Goal: Information Seeking & Learning: Learn about a topic

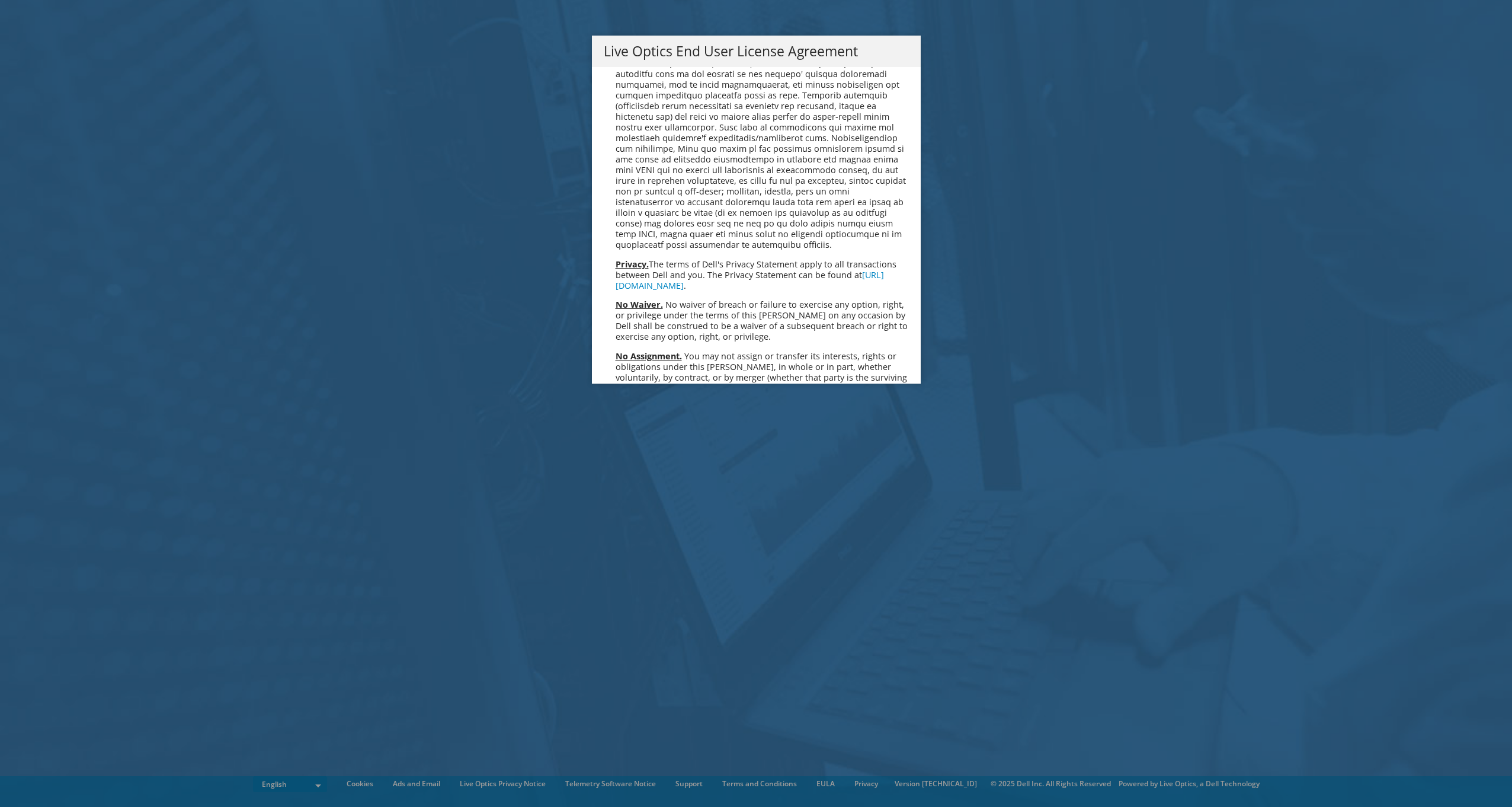
scroll to position [4482, 0]
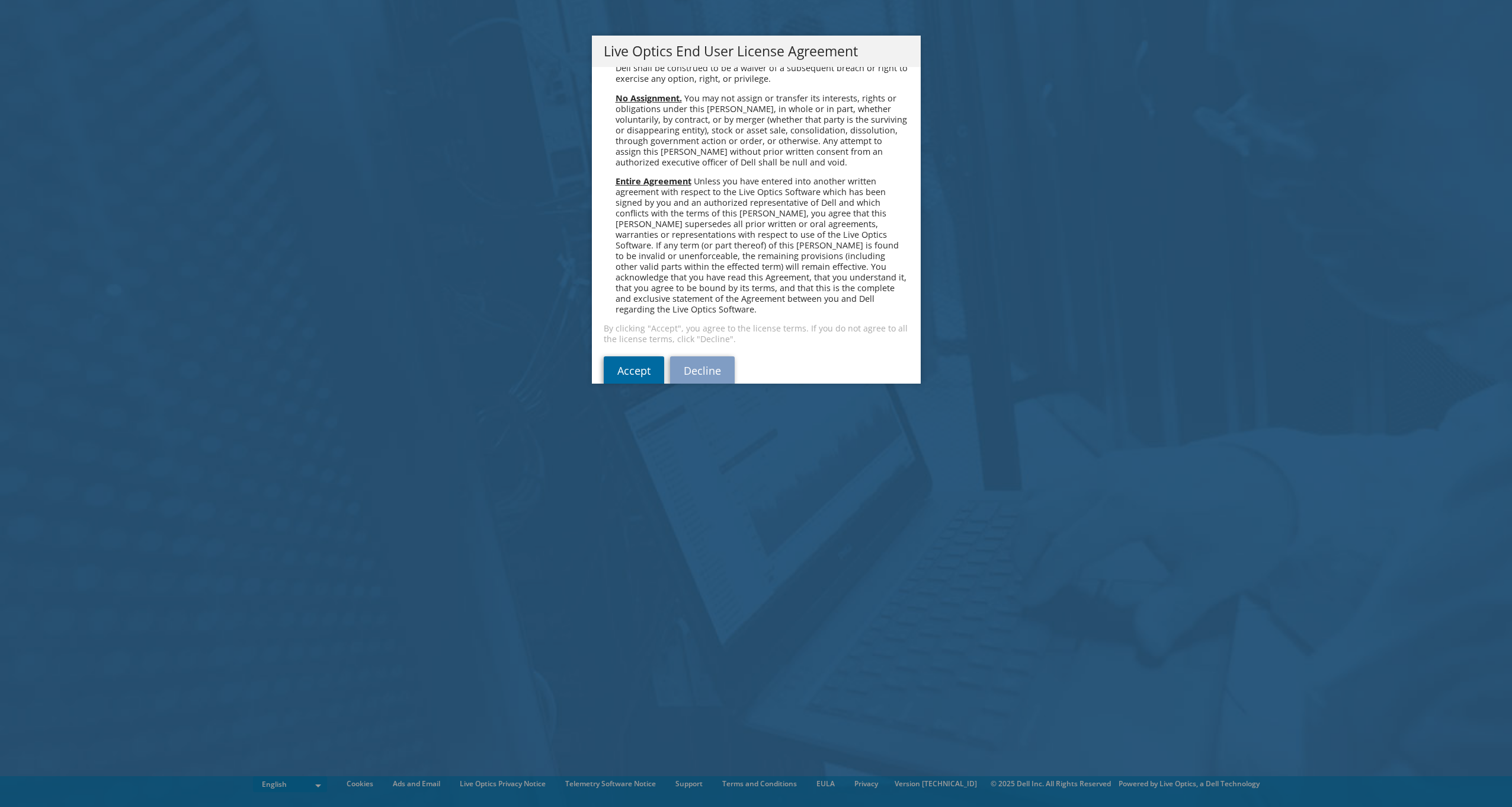
click at [637, 356] on link "Accept" at bounding box center [634, 370] width 60 height 28
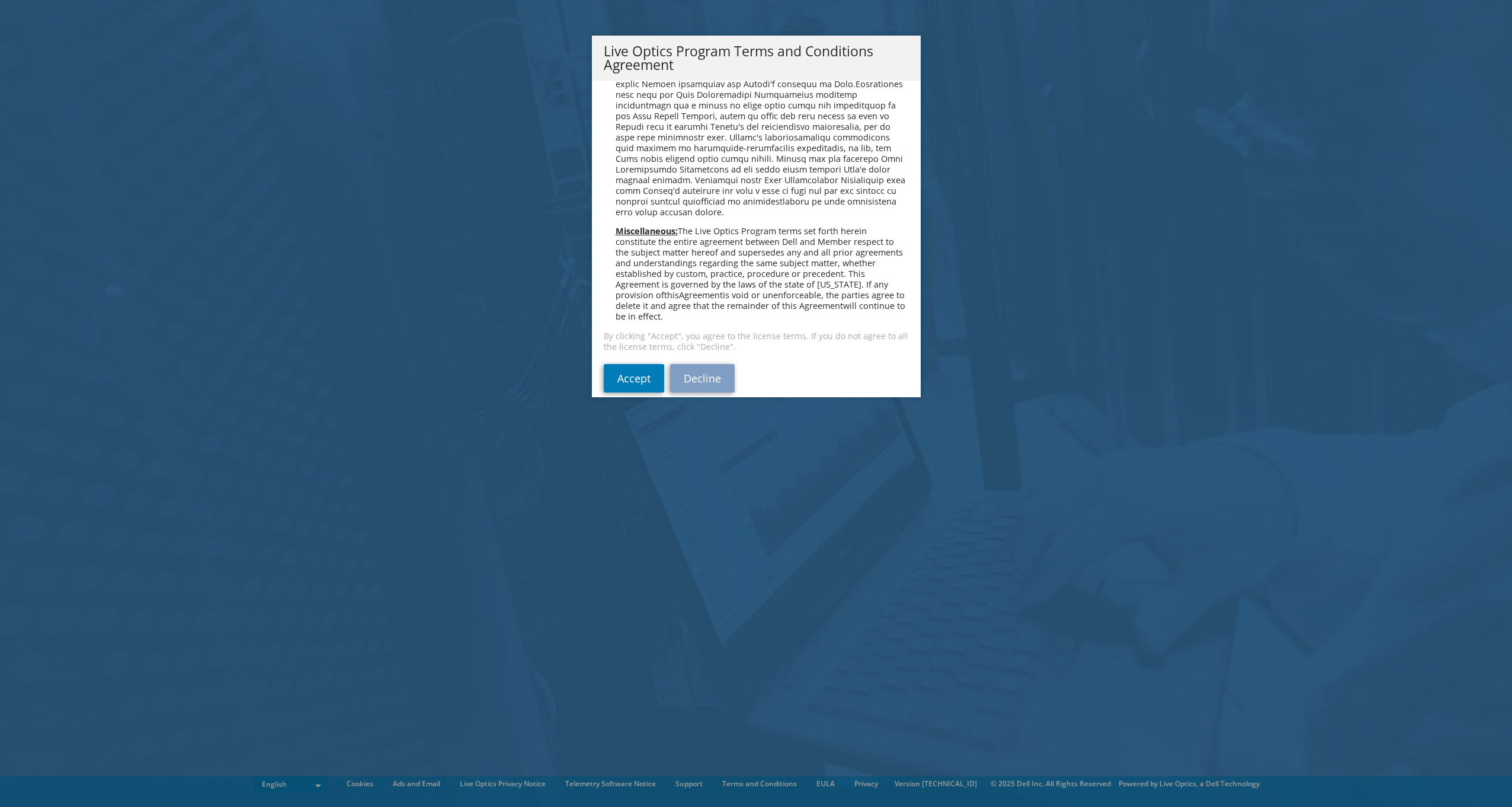
scroll to position [849, 0]
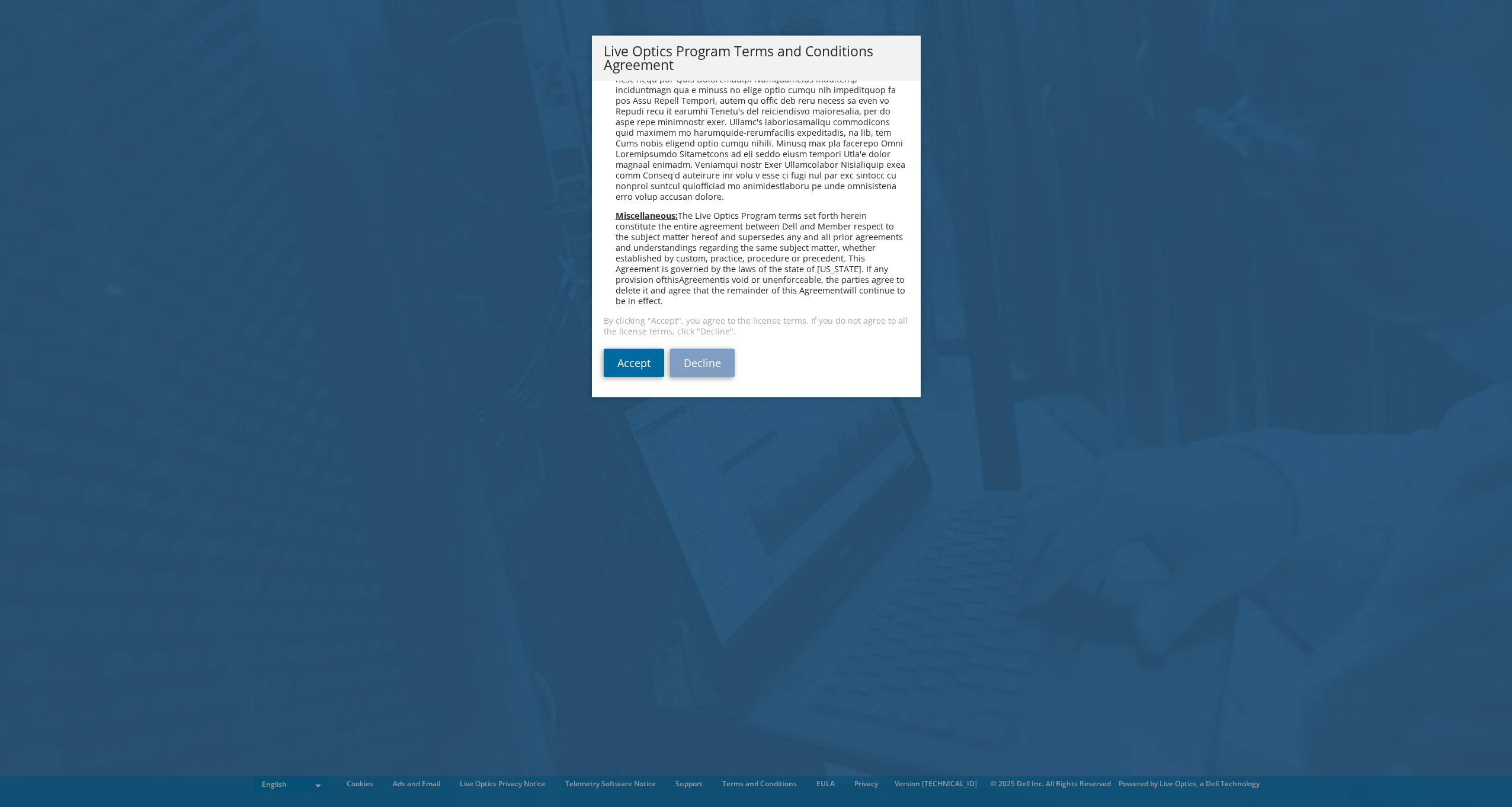
click at [634, 360] on link "Accept" at bounding box center [634, 363] width 60 height 28
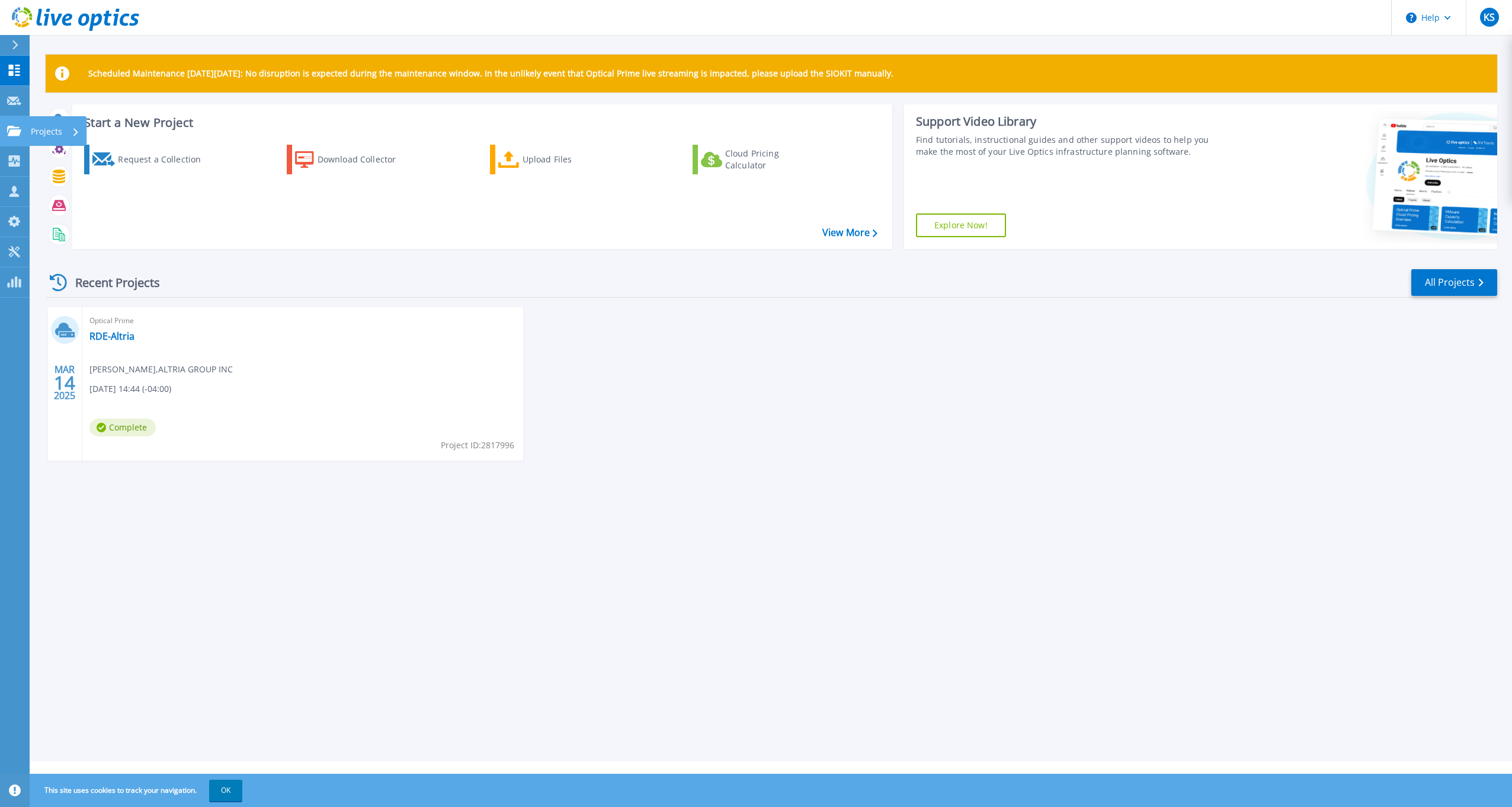
click at [8, 130] on icon at bounding box center [14, 130] width 14 height 10
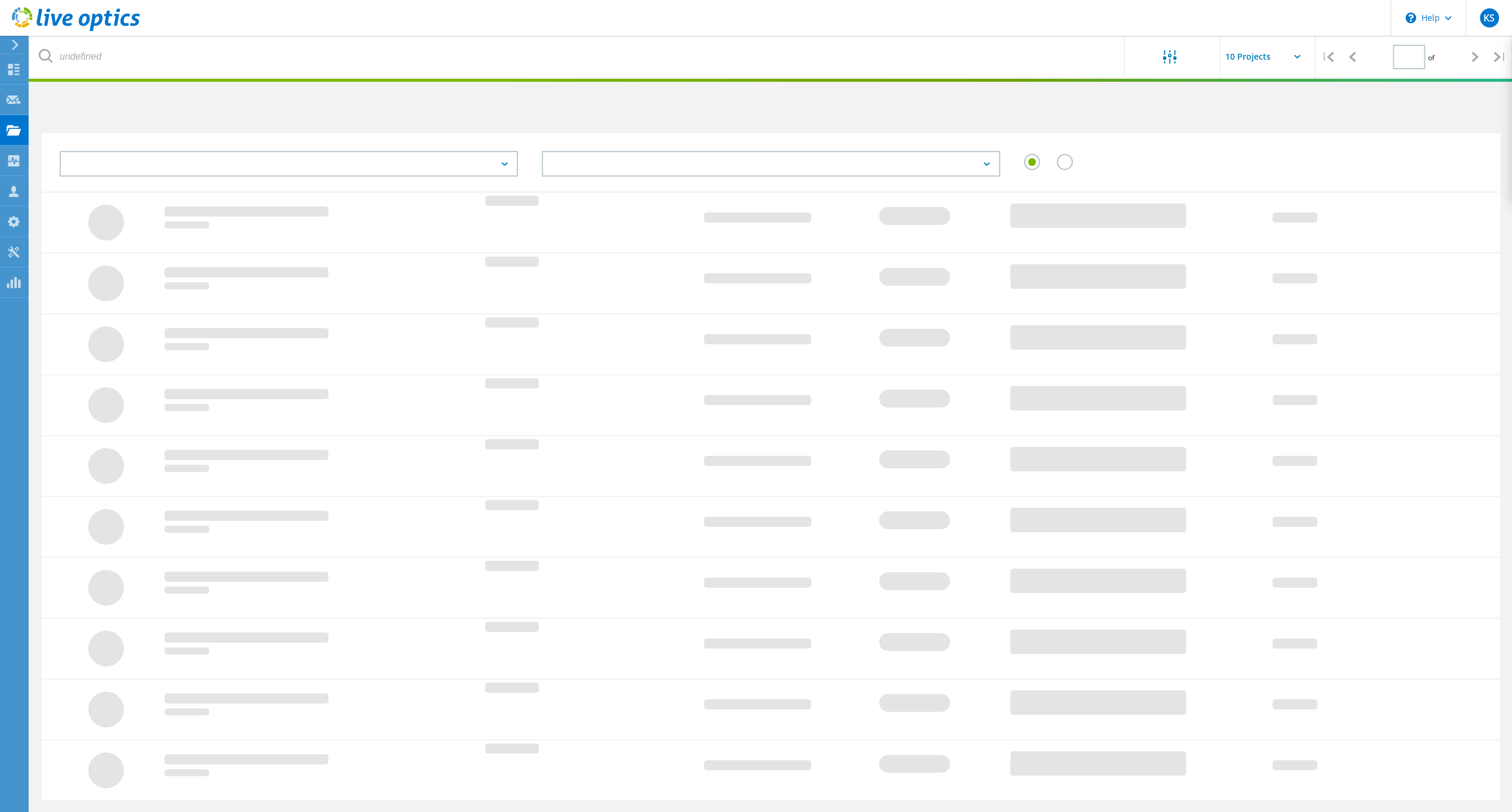
type input "1"
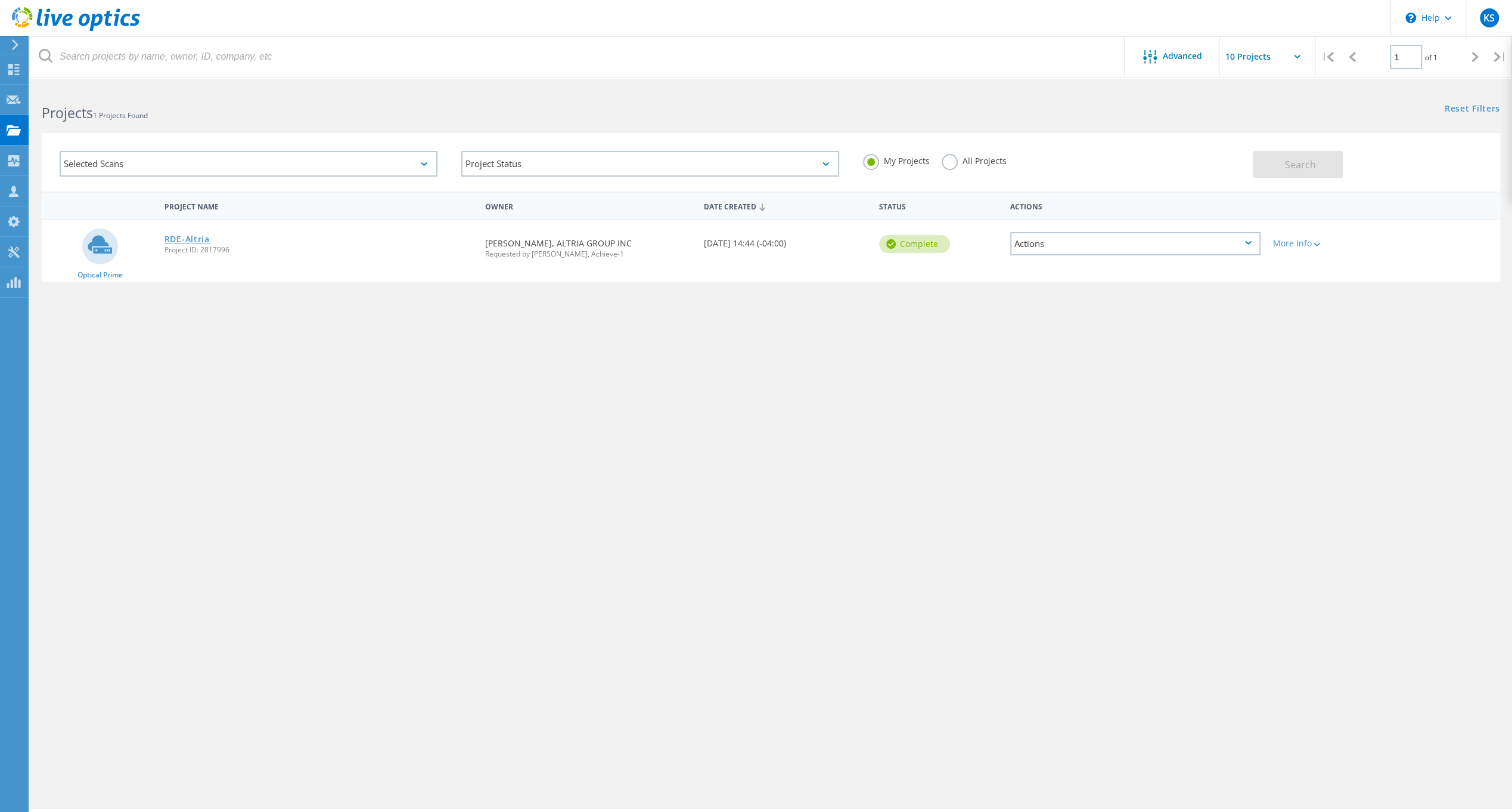
click at [182, 240] on link "RDE-Altria" at bounding box center [188, 239] width 45 height 8
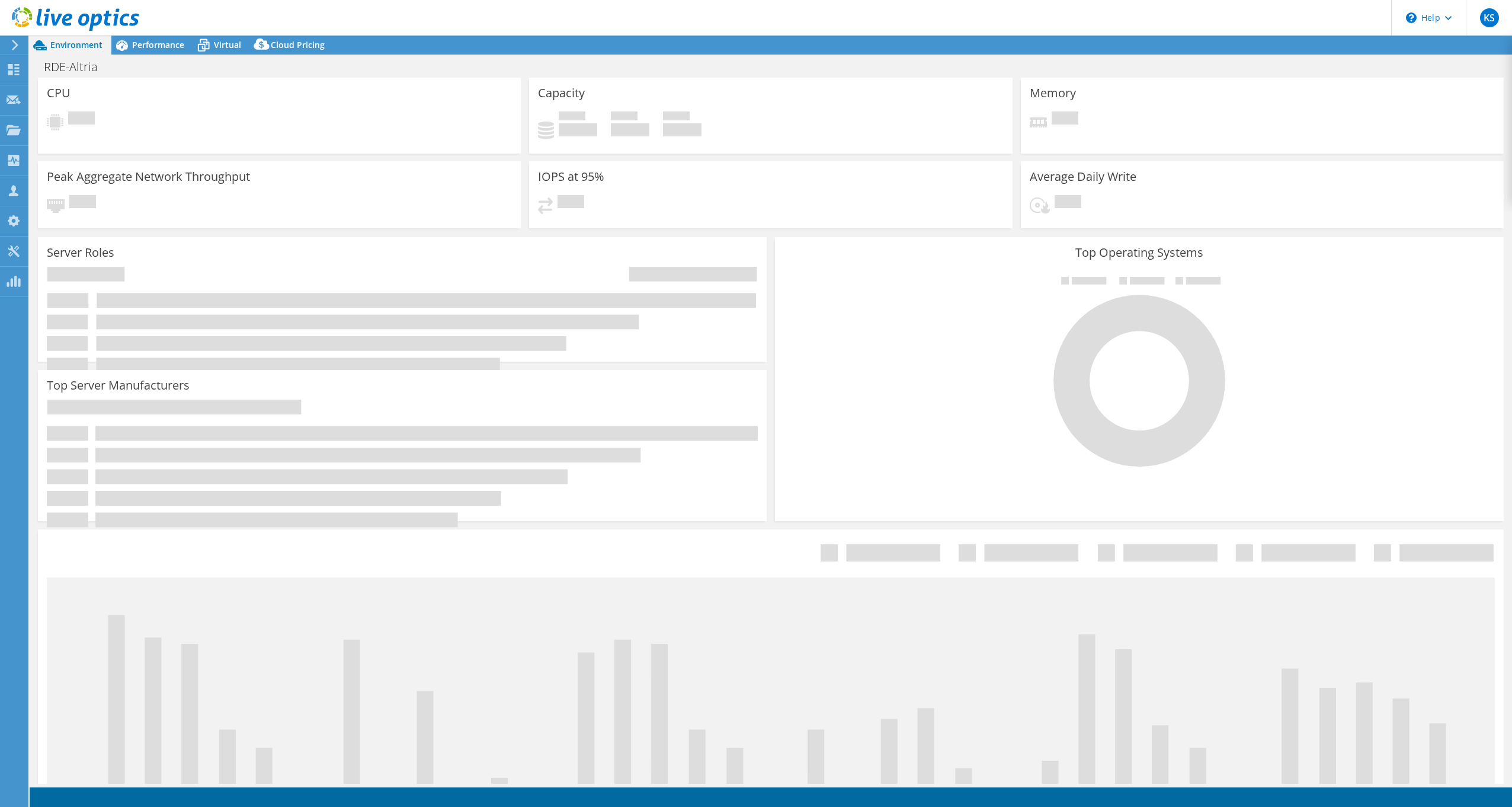
select select "USD"
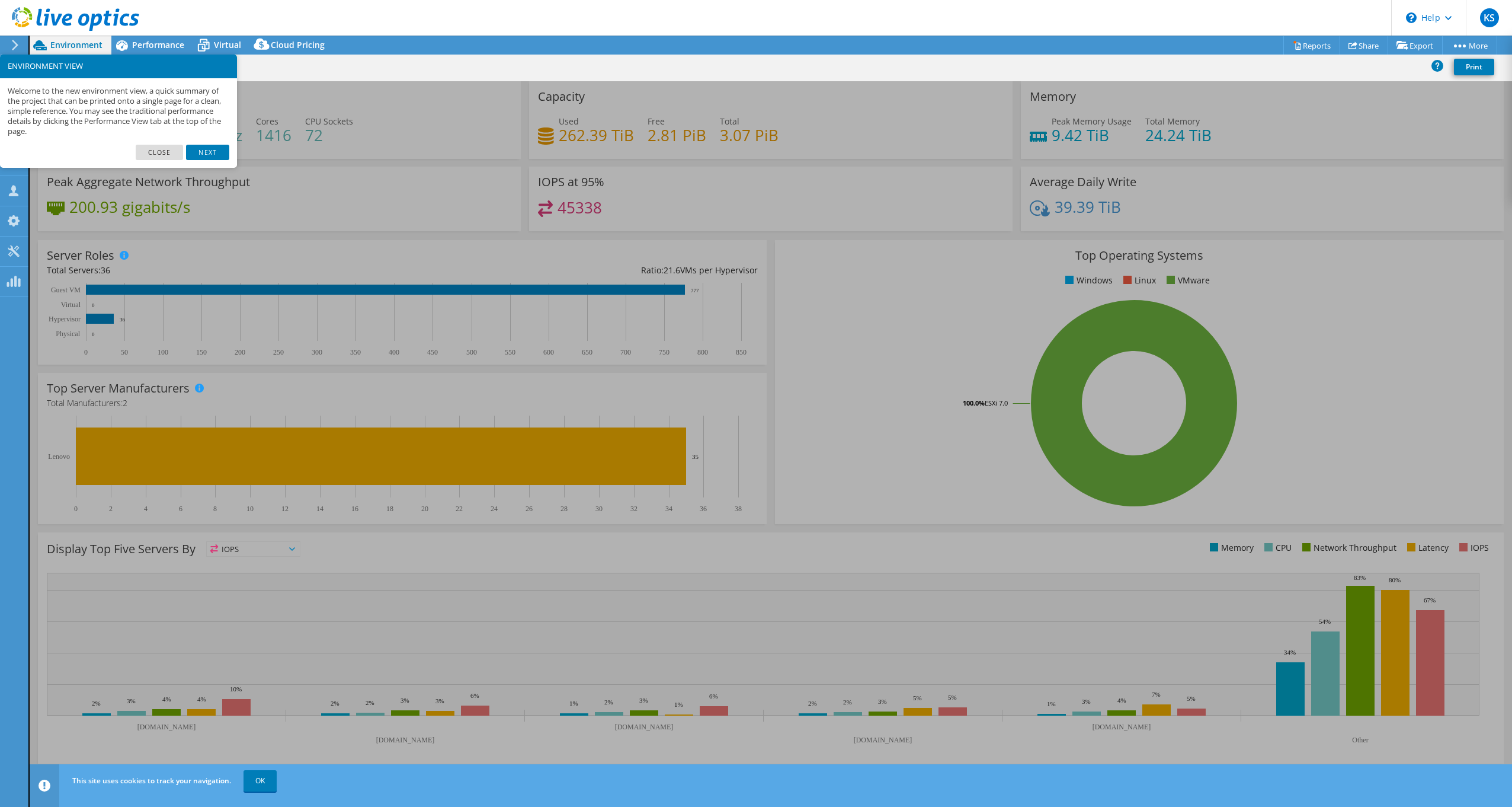
click at [557, 193] on div "IOPS at 95% 45338" at bounding box center [771, 198] width 483 height 64
click at [156, 156] on link "Close" at bounding box center [159, 152] width 48 height 15
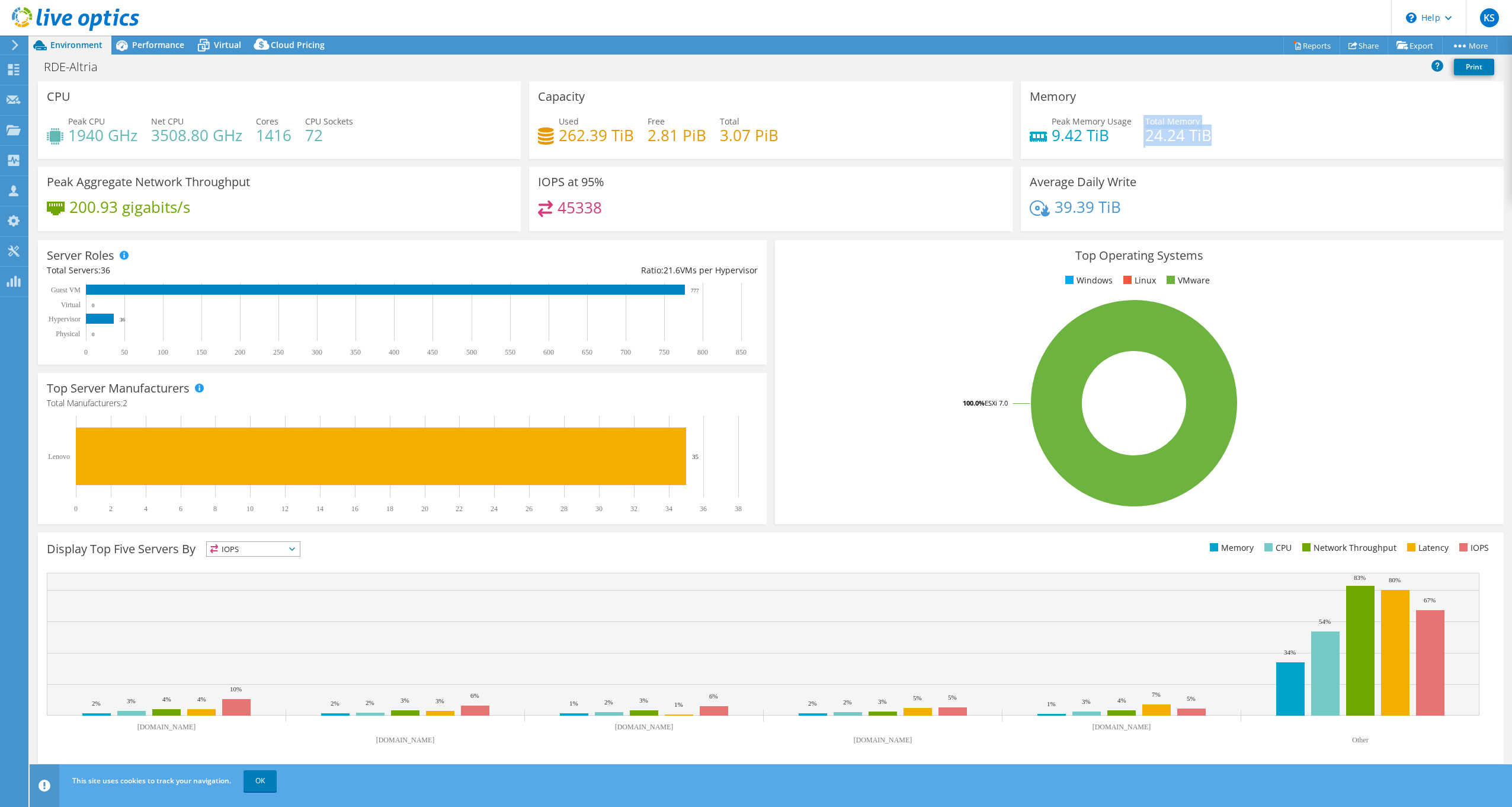
drag, startPoint x: 1209, startPoint y: 133, endPoint x: 1143, endPoint y: 135, distance: 66.0
click at [1143, 135] on div "Peak Memory Usage 9.42 TiB Total Memory 24.24 TiB" at bounding box center [1262, 135] width 465 height 38
click at [1219, 135] on div "Peak Memory Usage 9.42 TiB Total Memory 24.24 TiB" at bounding box center [1262, 135] width 465 height 38
drag, startPoint x: 1209, startPoint y: 135, endPoint x: 1049, endPoint y: 120, distance: 160.7
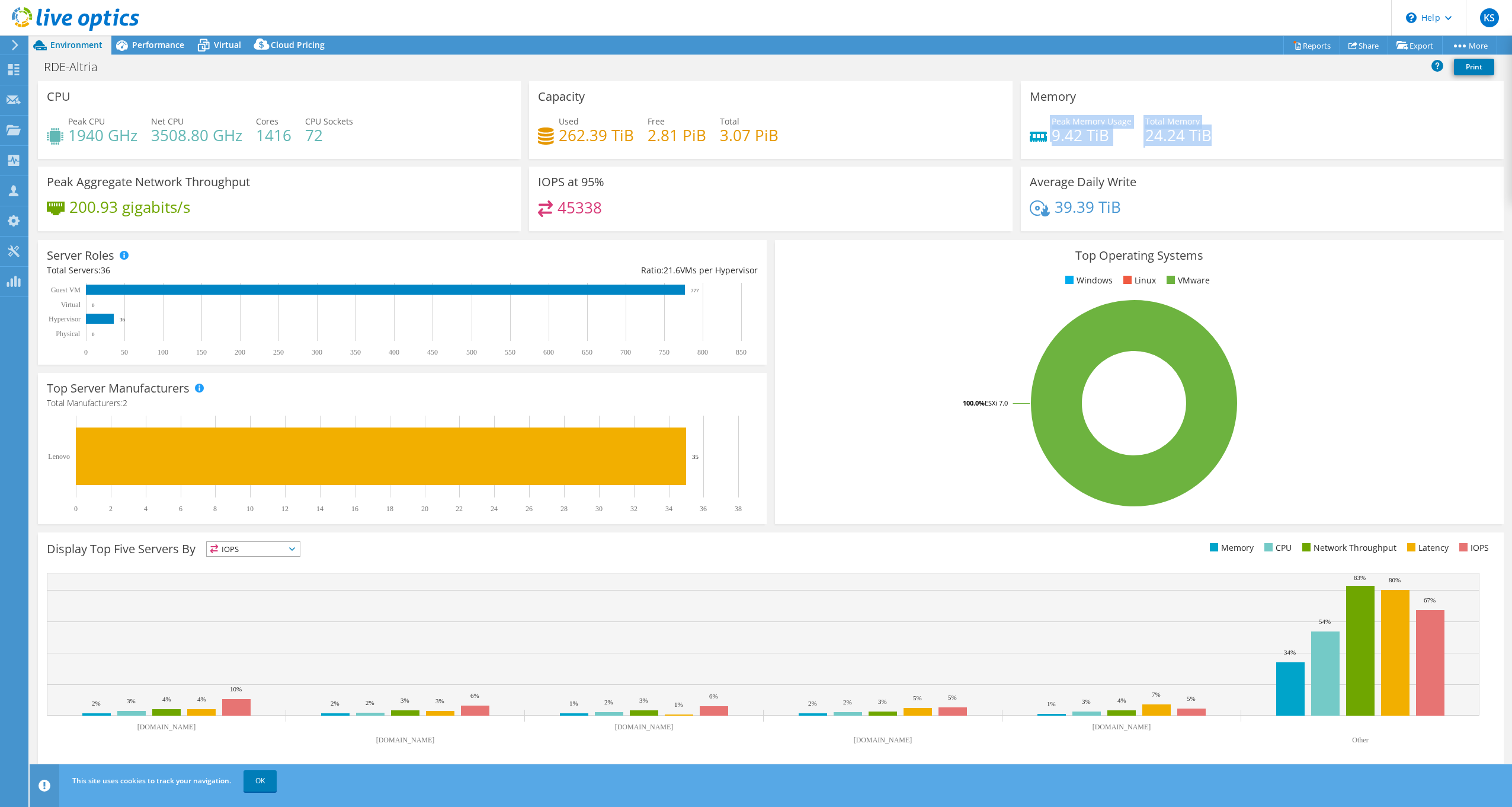
click at [1049, 120] on div "Peak Memory Usage 9.42 TiB Total Memory 24.24 TiB" at bounding box center [1262, 135] width 465 height 38
click at [1049, 120] on div "Peak Memory Usage 9.42 TiB" at bounding box center [1081, 129] width 102 height 27
click at [1054, 121] on span "Peak Memory Usage" at bounding box center [1092, 120] width 80 height 11
click at [141, 43] on span "Performance" at bounding box center [158, 44] width 52 height 11
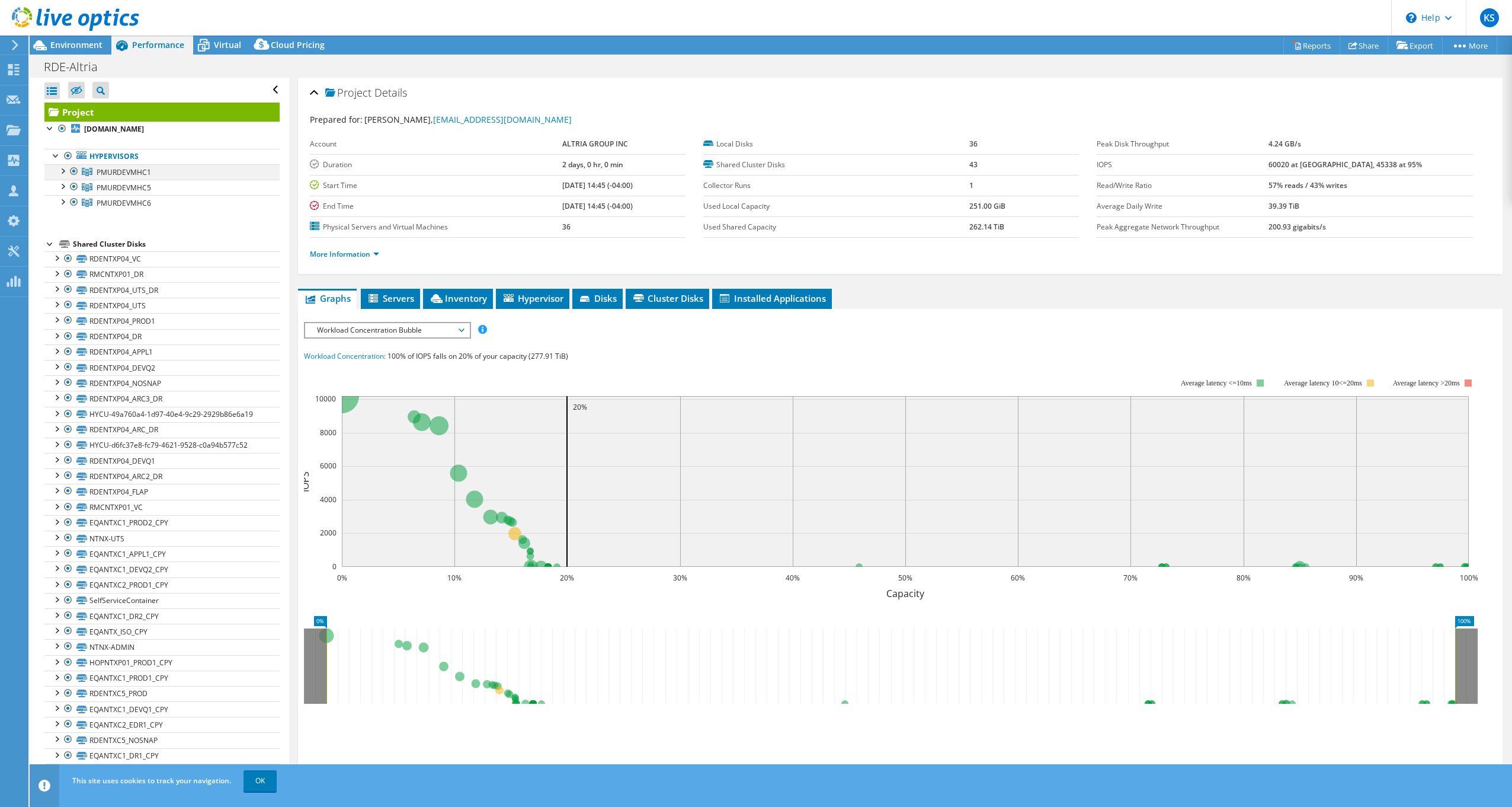
click at [62, 168] on div at bounding box center [62, 170] width 12 height 12
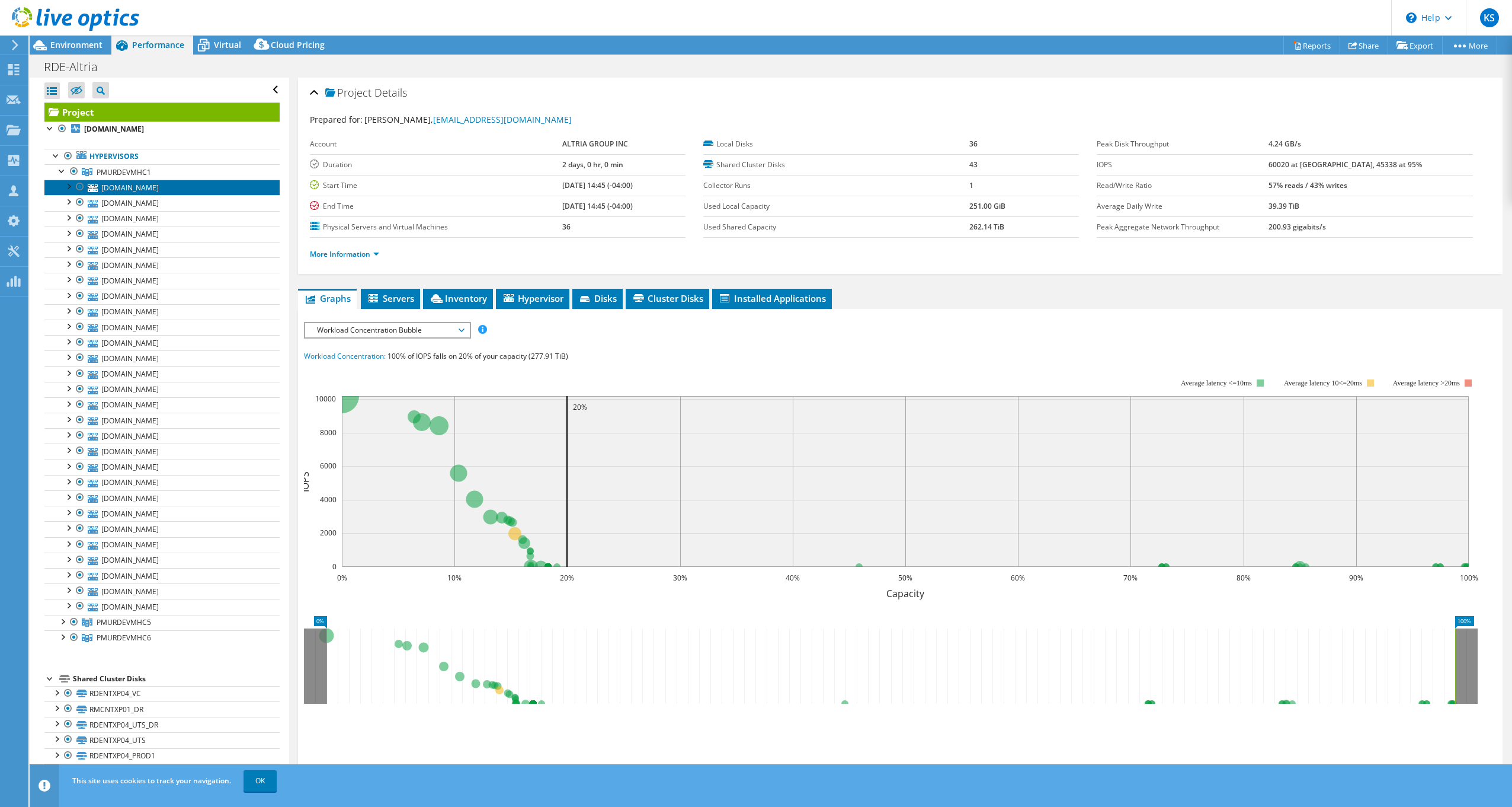
click at [139, 185] on link "pmurdehvrp21.pmusa.net" at bounding box center [161, 187] width 235 height 15
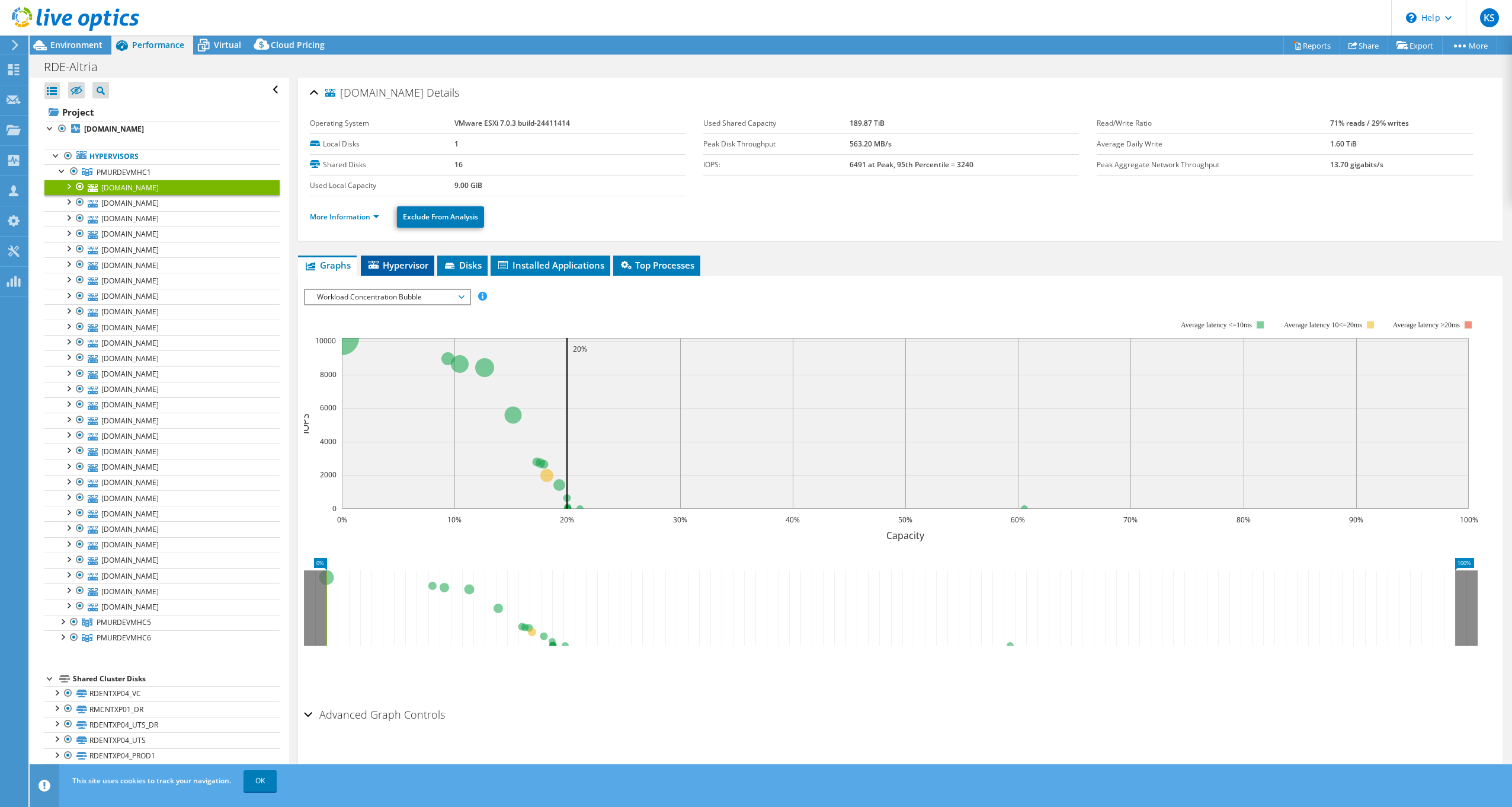
click at [421, 266] on span "Hypervisor" at bounding box center [398, 265] width 62 height 12
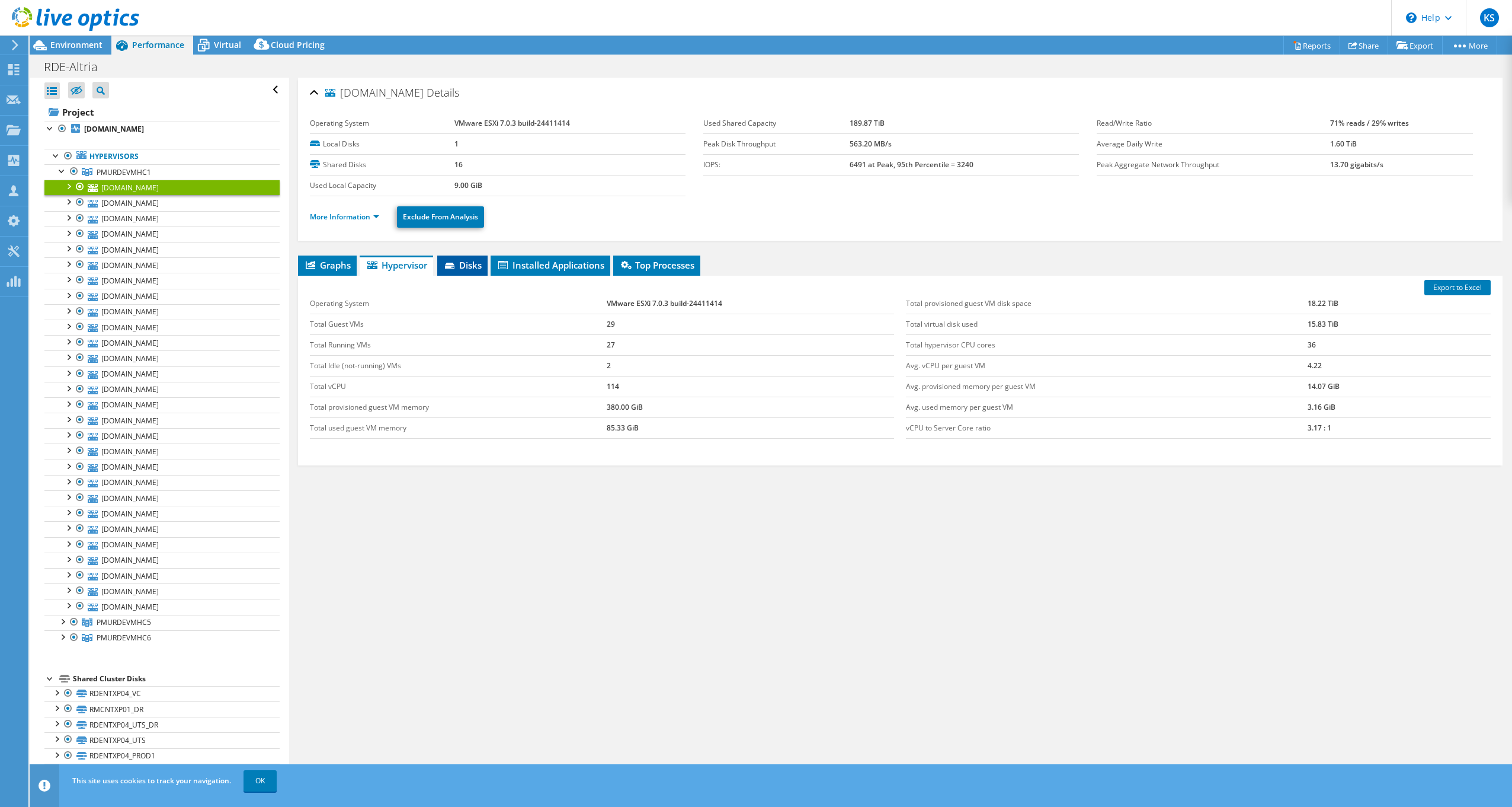
click at [450, 265] on icon at bounding box center [449, 265] width 9 height 6
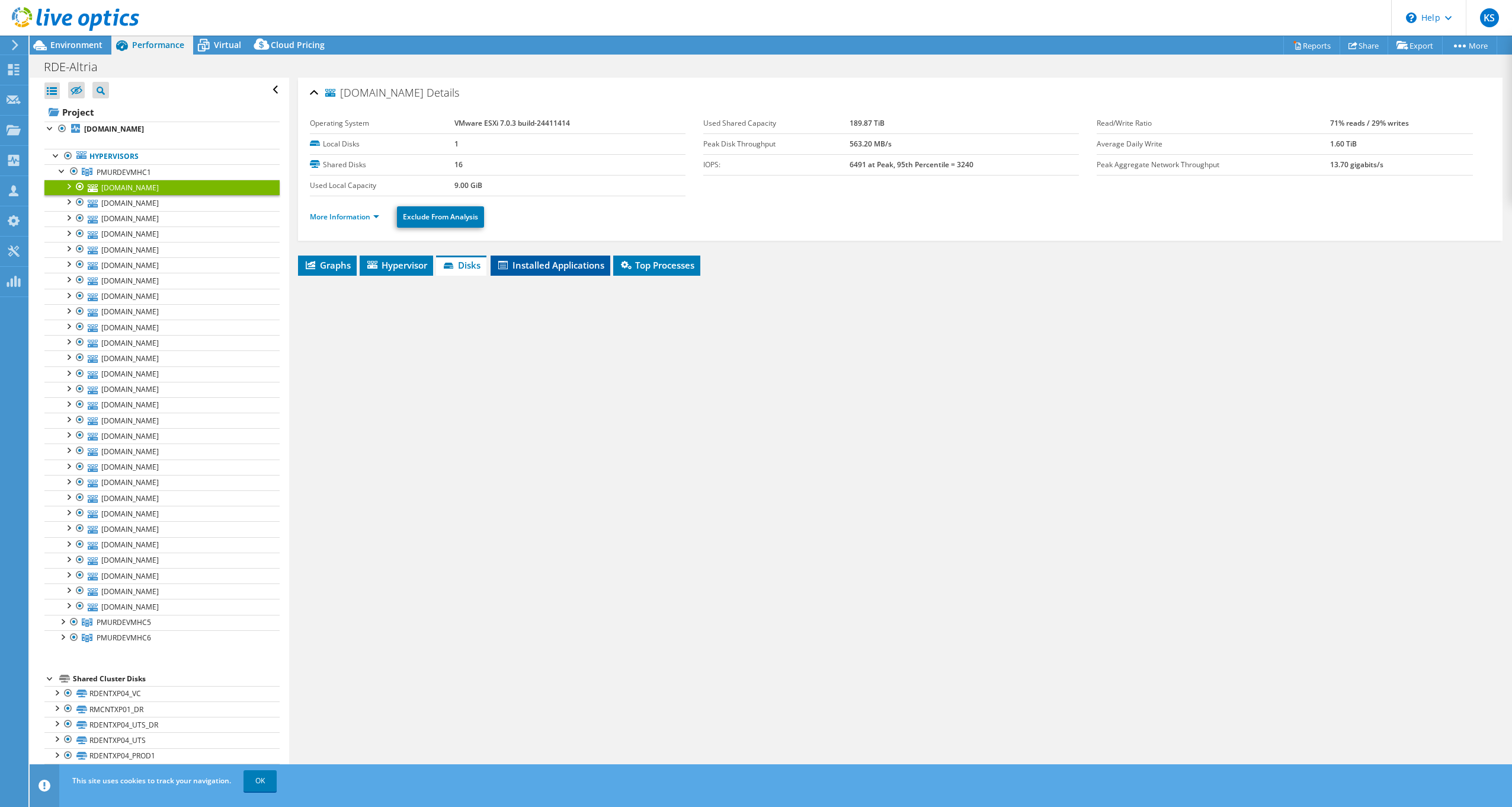
click at [542, 262] on span "Installed Applications" at bounding box center [550, 265] width 108 height 12
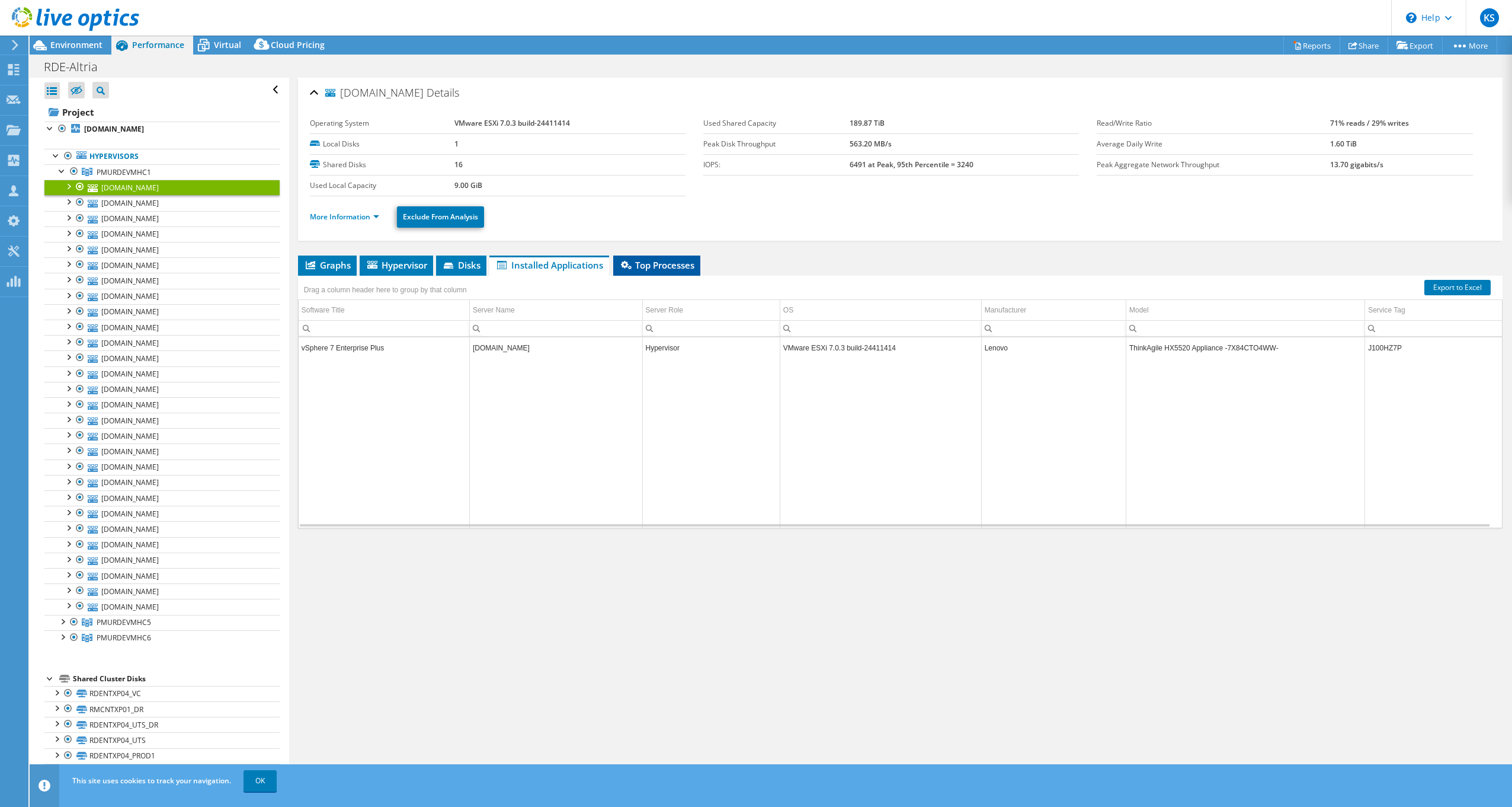
click at [646, 266] on span "Top Processes" at bounding box center [657, 265] width 75 height 12
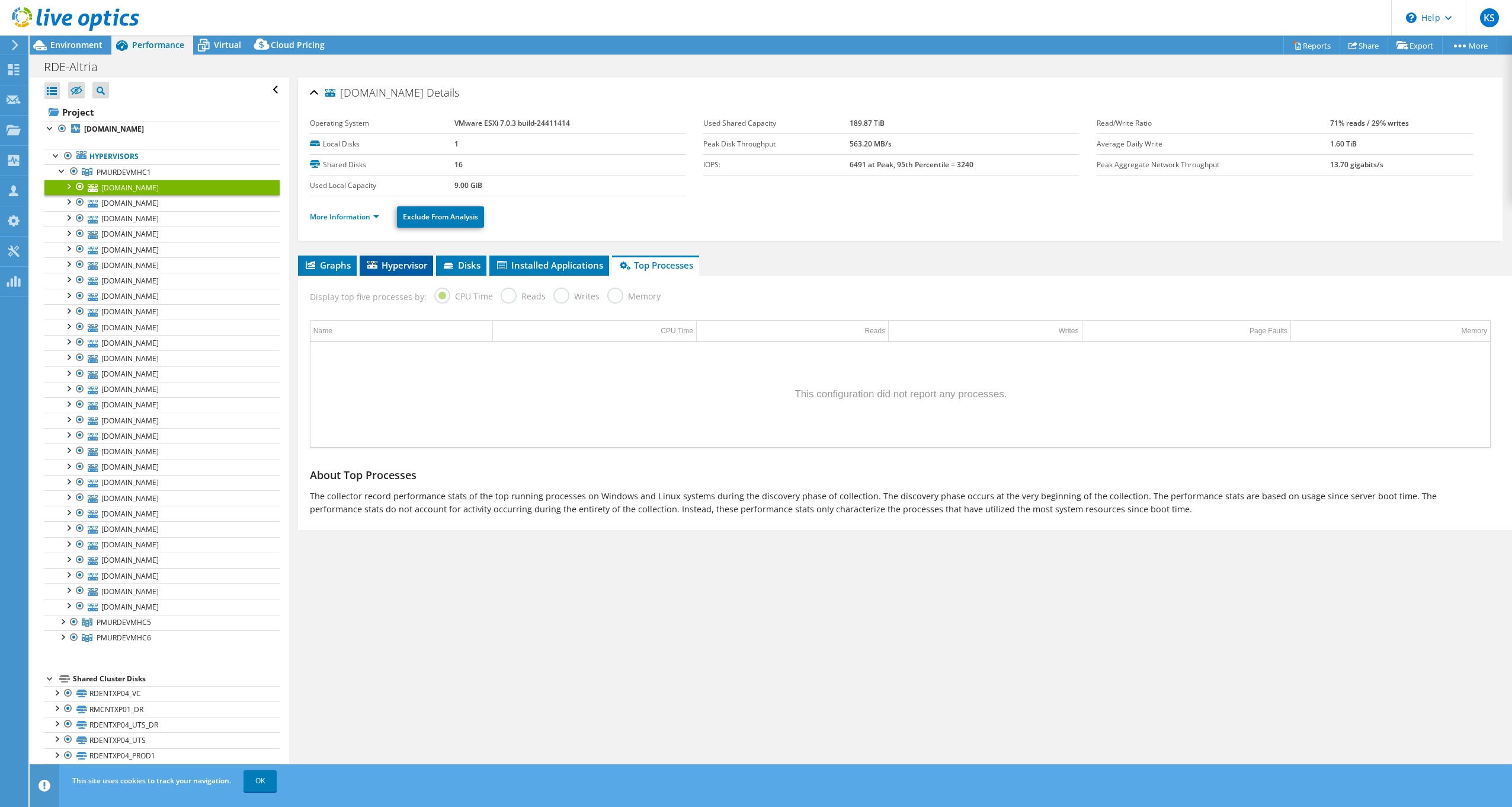
click at [389, 261] on span "Hypervisor" at bounding box center [396, 265] width 62 height 12
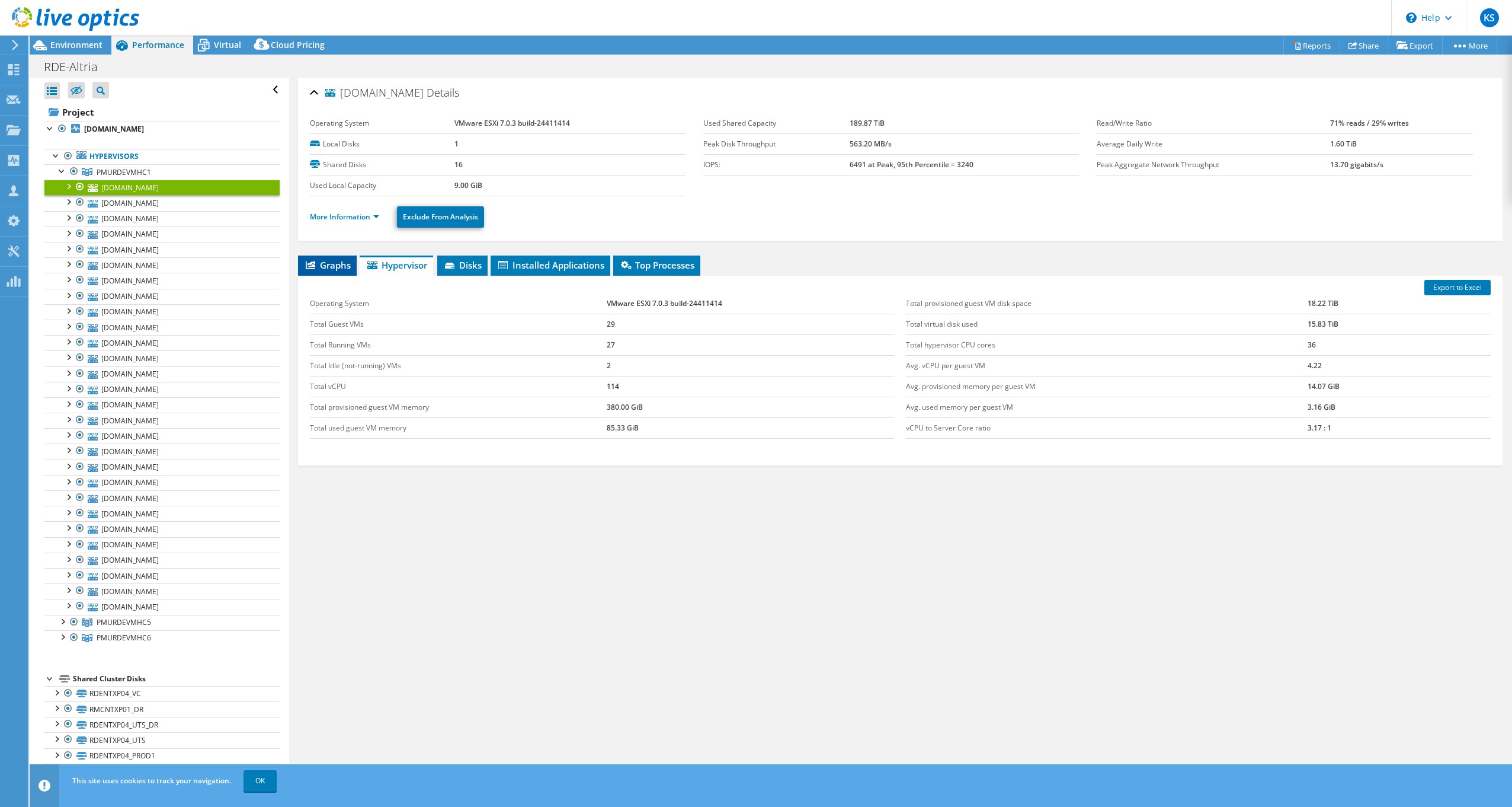
click at [310, 261] on icon at bounding box center [310, 265] width 9 height 8
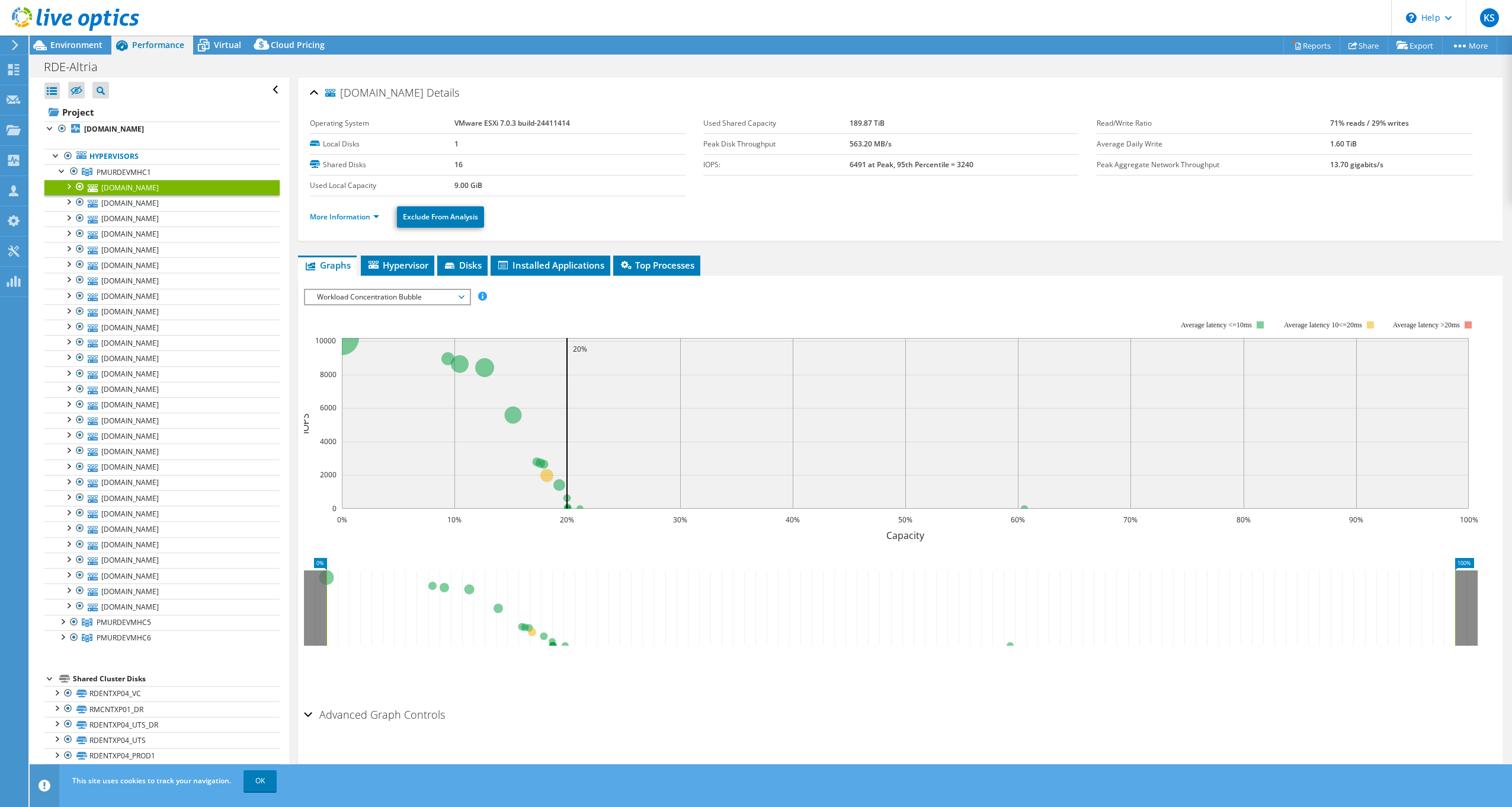
click at [80, 182] on div at bounding box center [80, 186] width 12 height 14
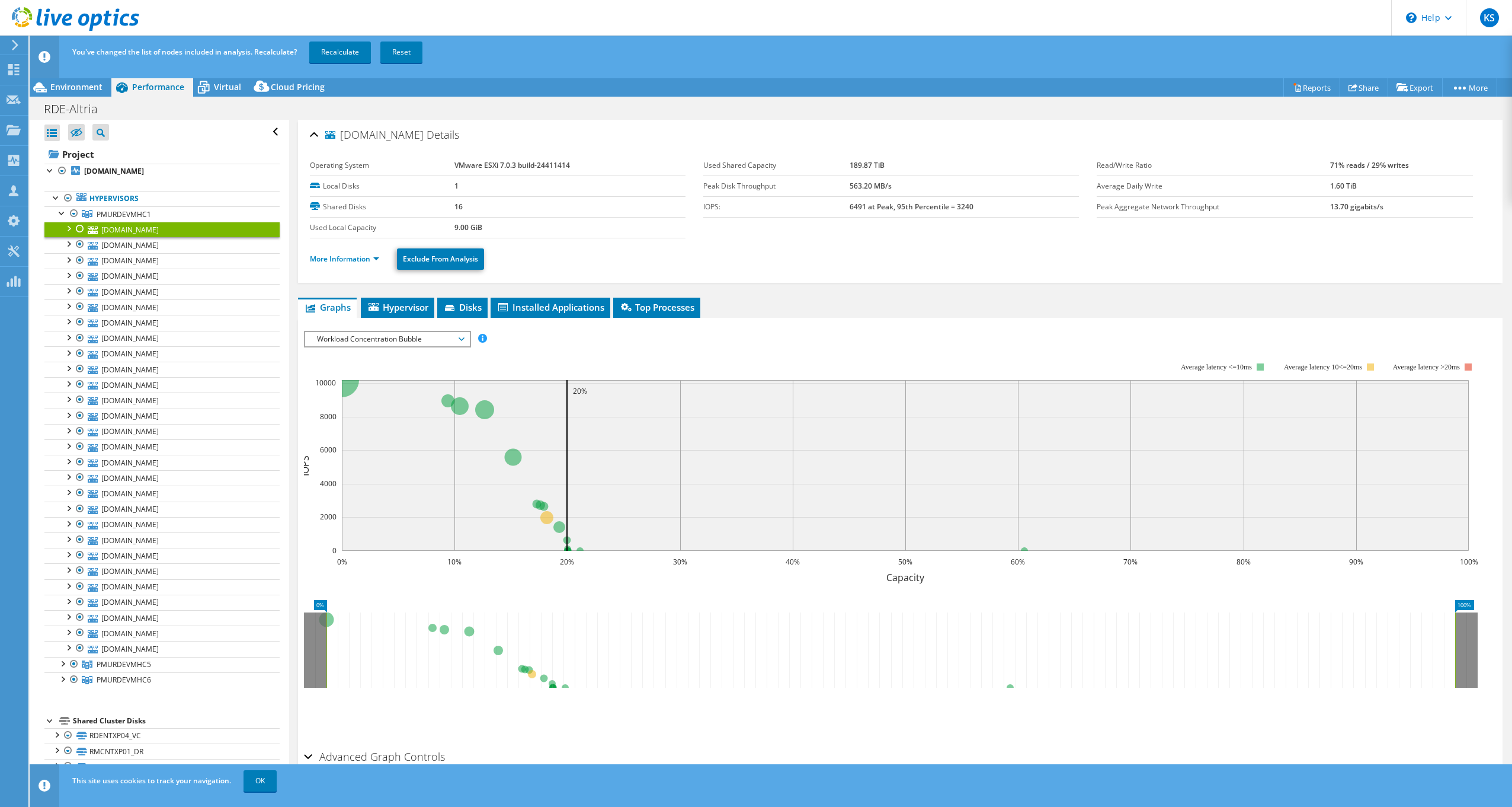
click at [79, 228] on div at bounding box center [80, 228] width 12 height 14
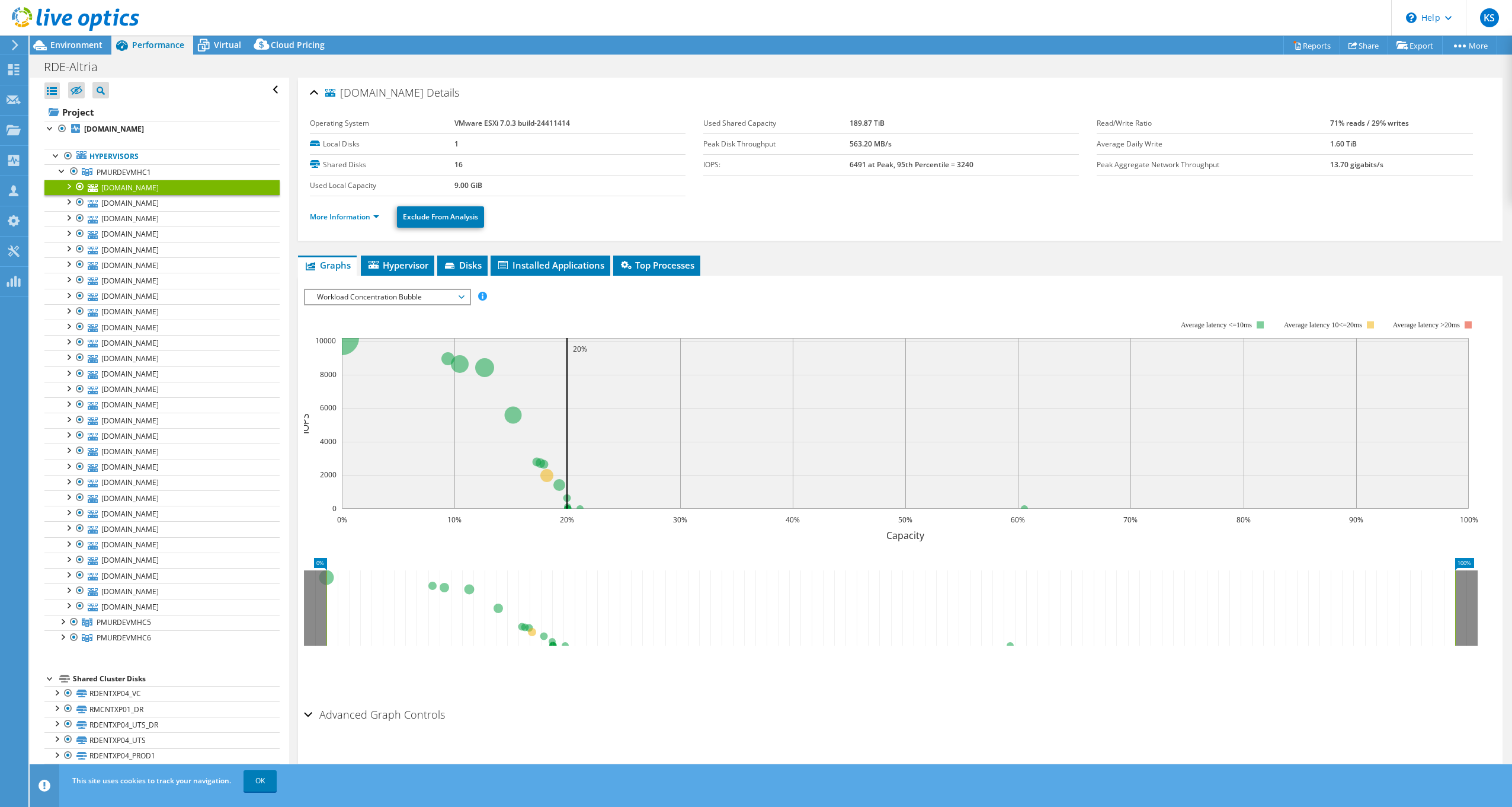
click at [69, 185] on div at bounding box center [68, 186] width 12 height 12
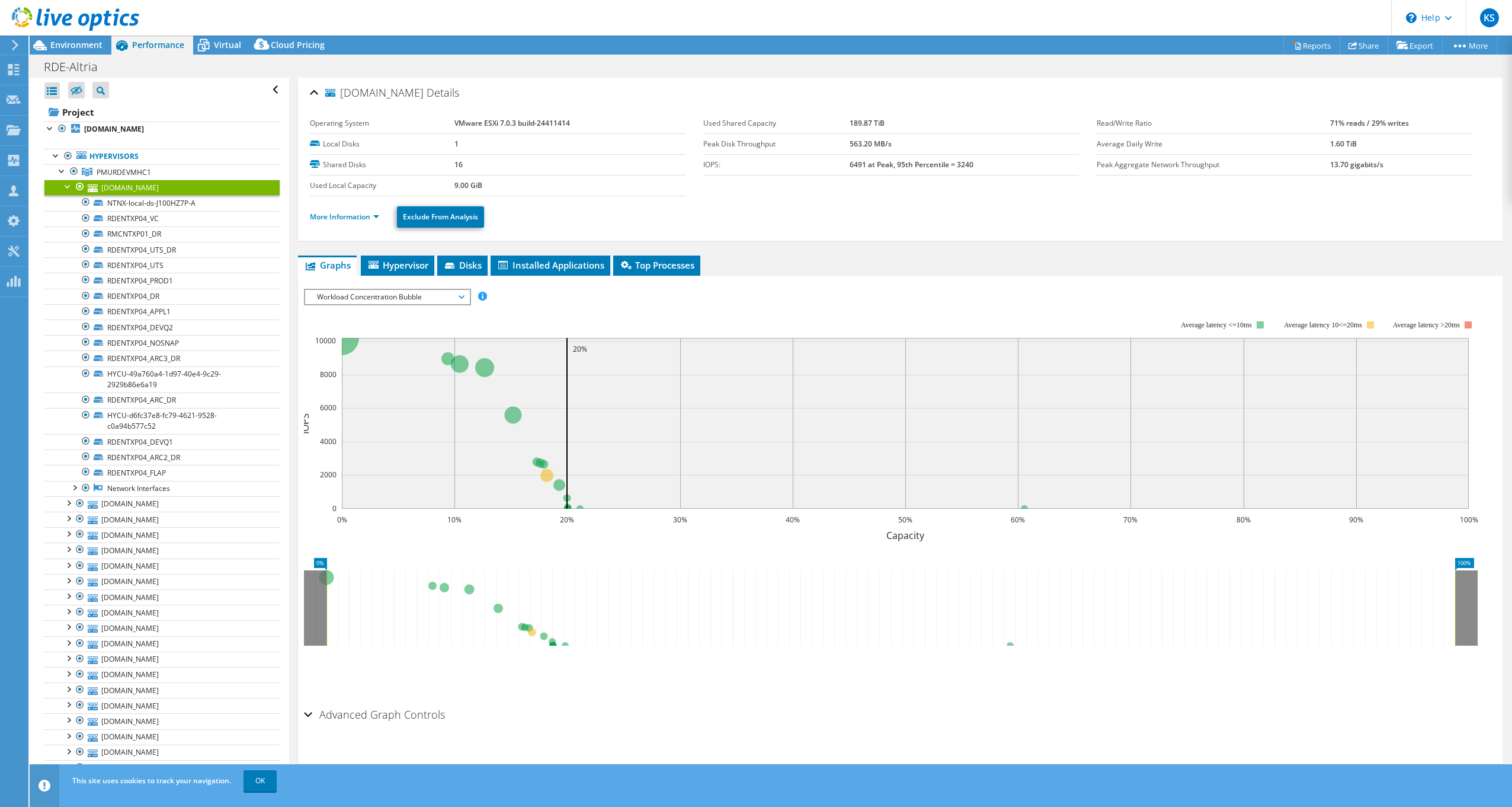
click at [69, 185] on div at bounding box center [68, 186] width 12 height 12
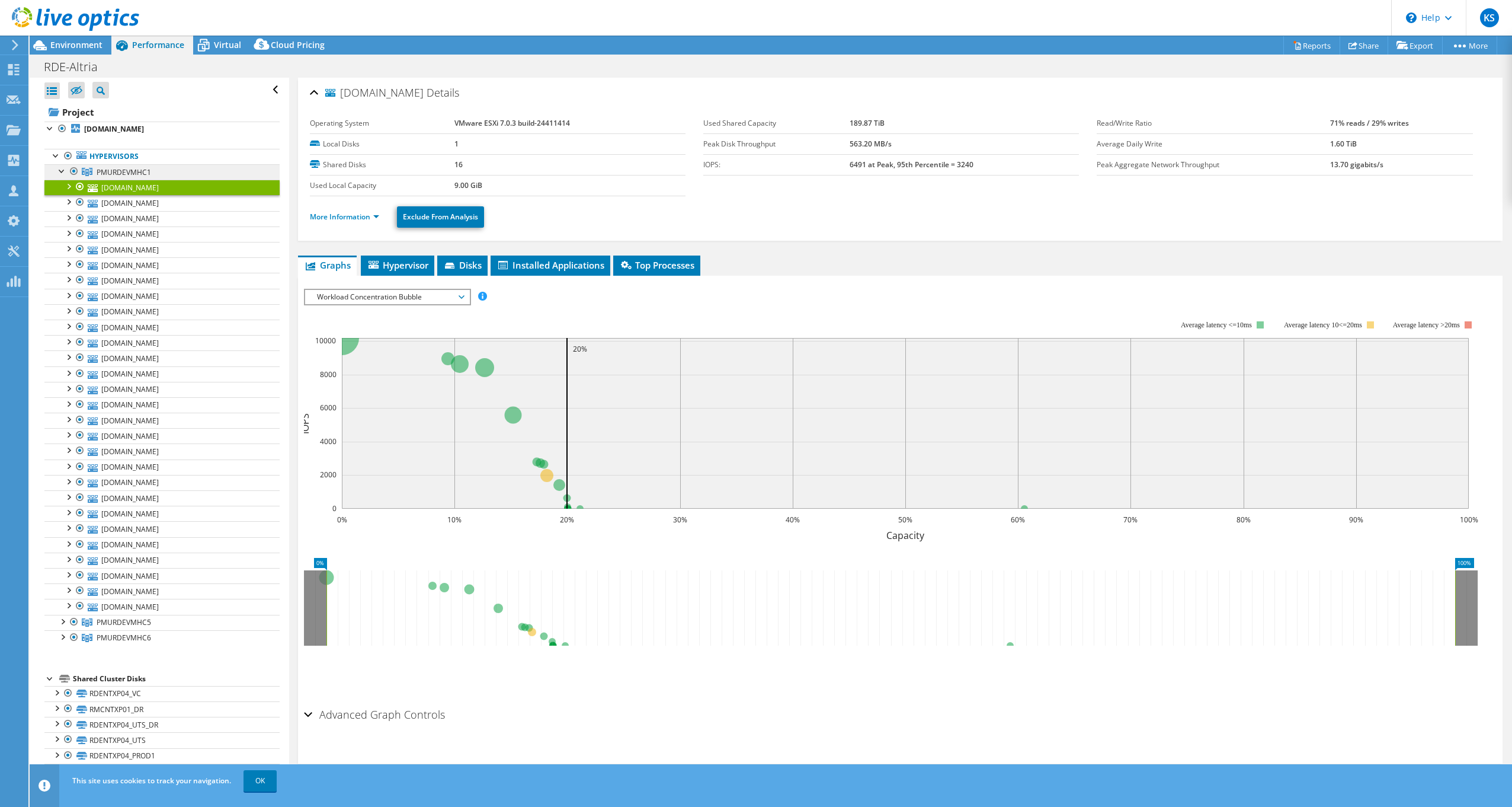
click at [100, 172] on span "PMURDEVMHC1" at bounding box center [124, 172] width 54 height 10
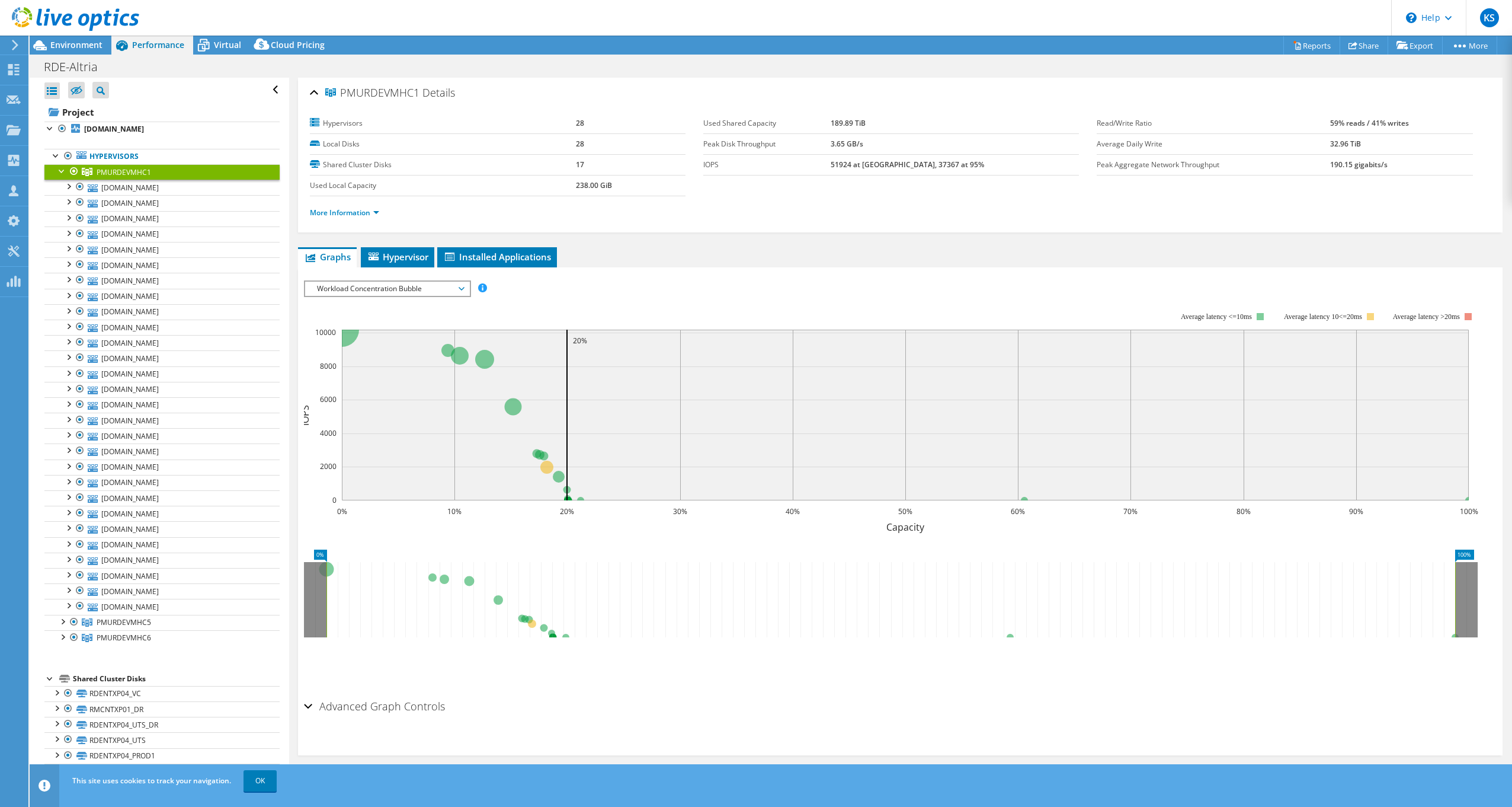
click at [62, 170] on div at bounding box center [62, 170] width 12 height 12
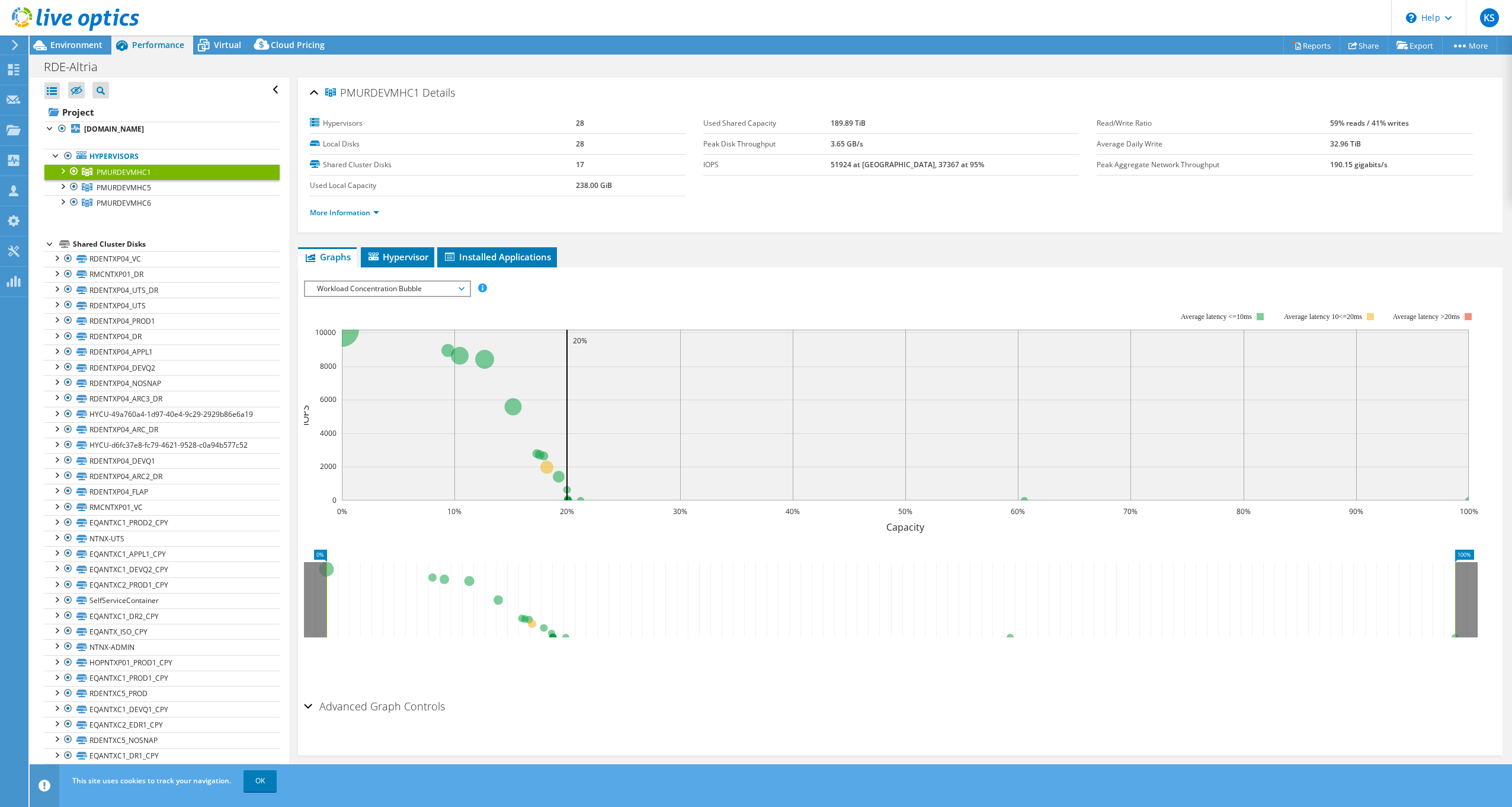
scroll to position [140, 0]
